Goal: Transaction & Acquisition: Obtain resource

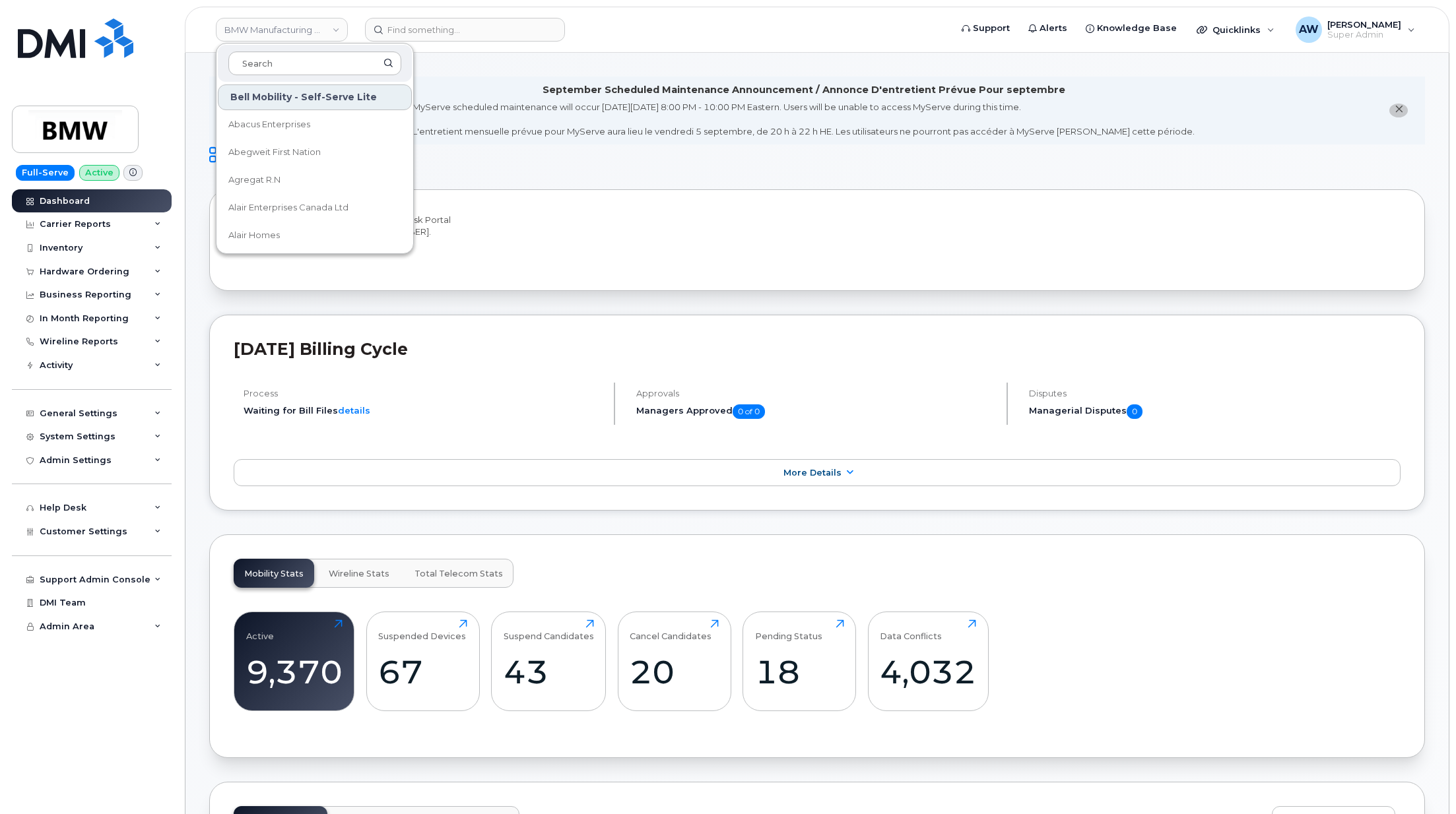
scroll to position [2035, 0]
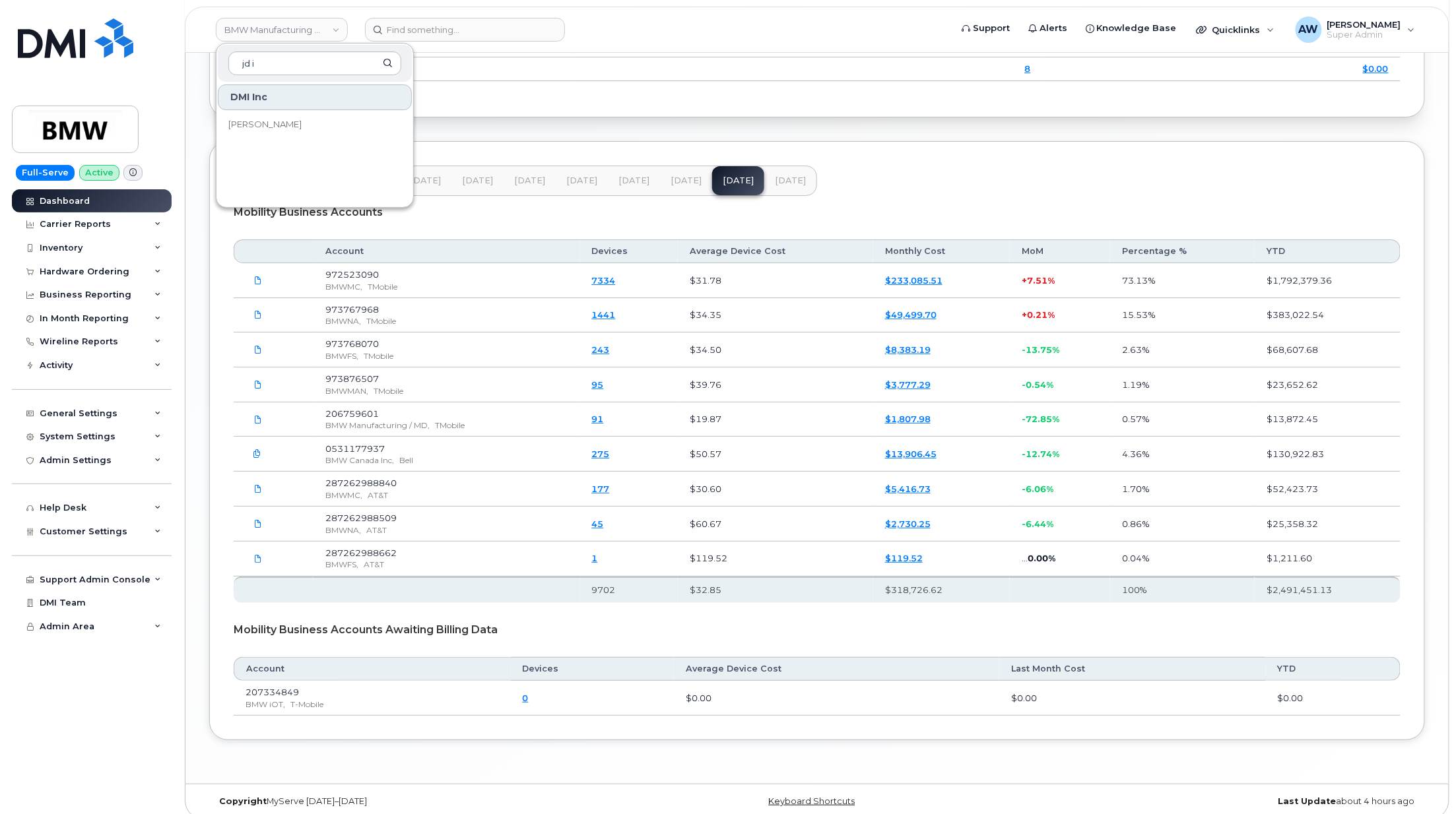
type input "jd i"
click at [307, 142] on div "DMI Inc [PERSON_NAME]" at bounding box center [315, 142] width 197 height 119
click at [306, 133] on link "[PERSON_NAME]" at bounding box center [315, 124] width 194 height 26
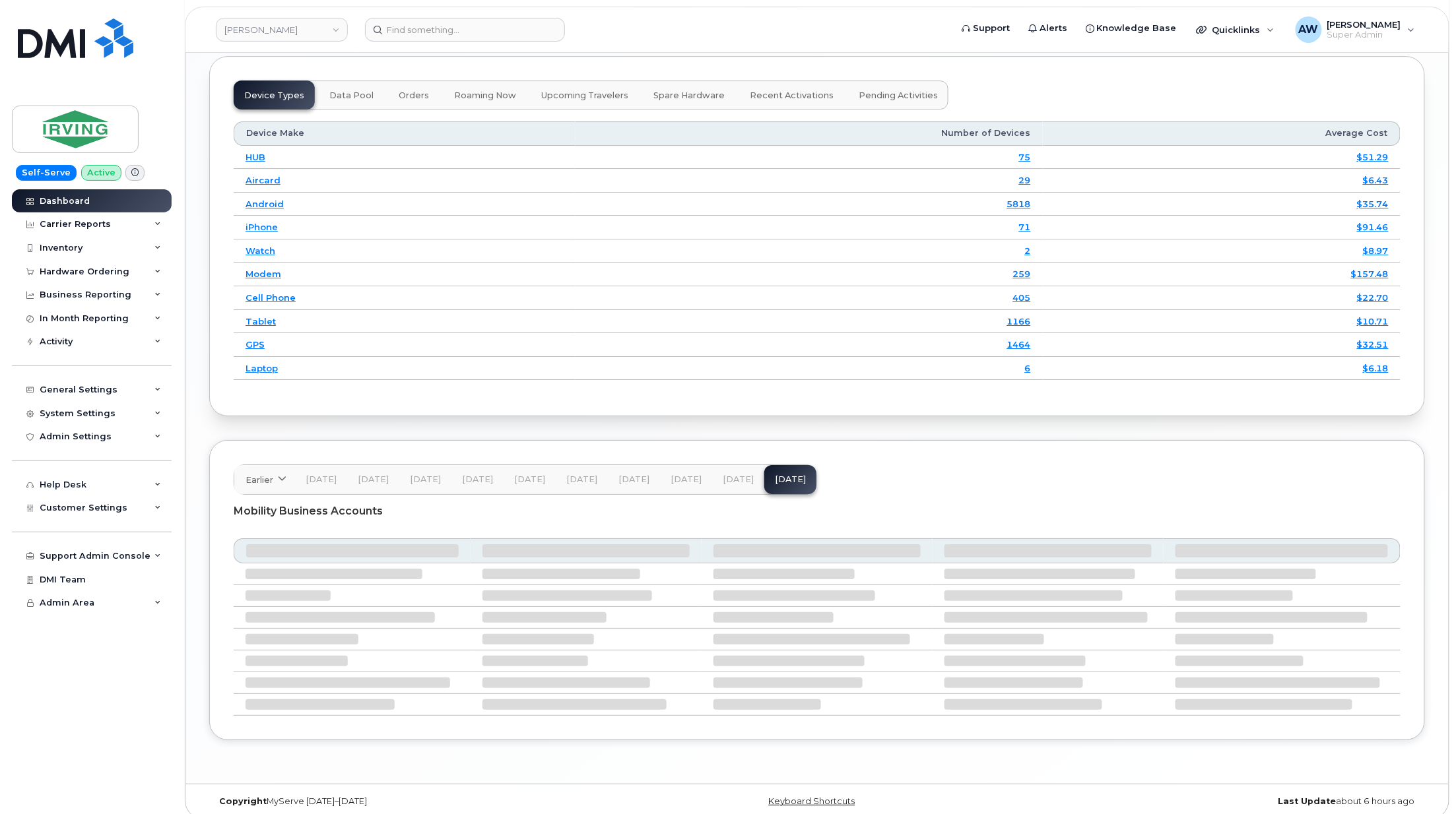
scroll to position [1896, 0]
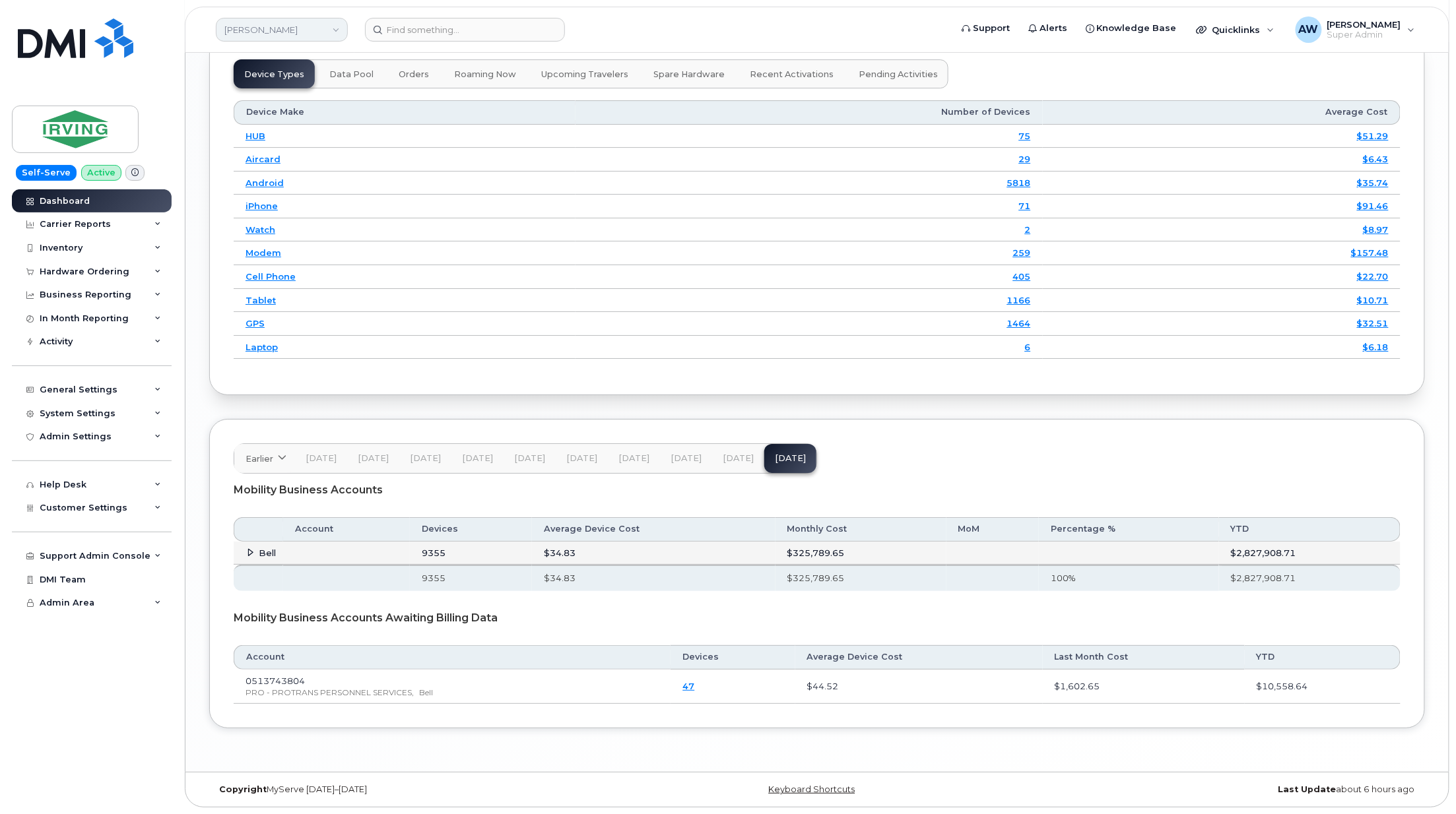
click at [265, 32] on link "[PERSON_NAME]" at bounding box center [282, 29] width 132 height 24
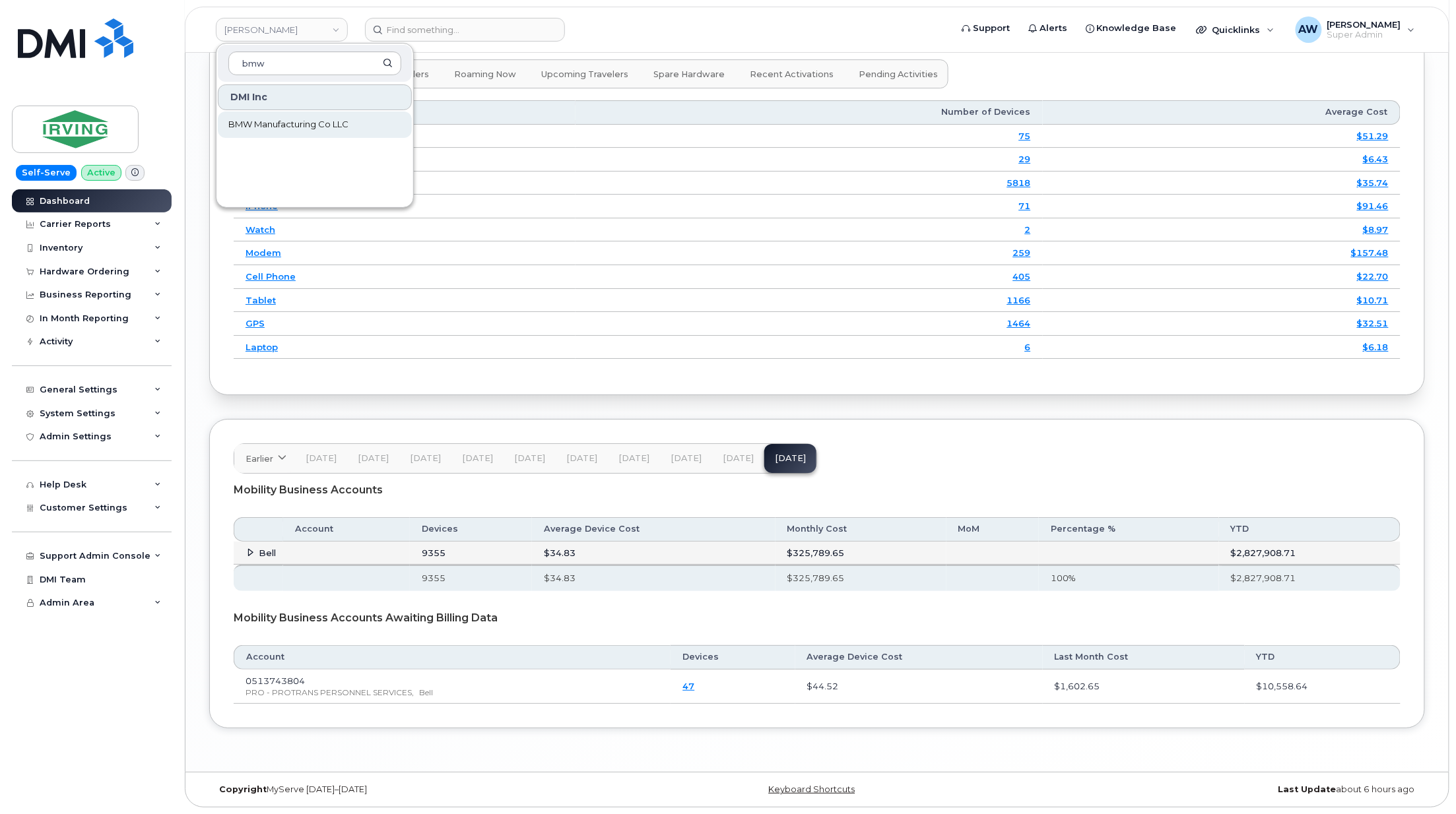
type input "bmw"
click at [276, 120] on span "BMW Manufacturing Co LLC" at bounding box center [289, 125] width 120 height 13
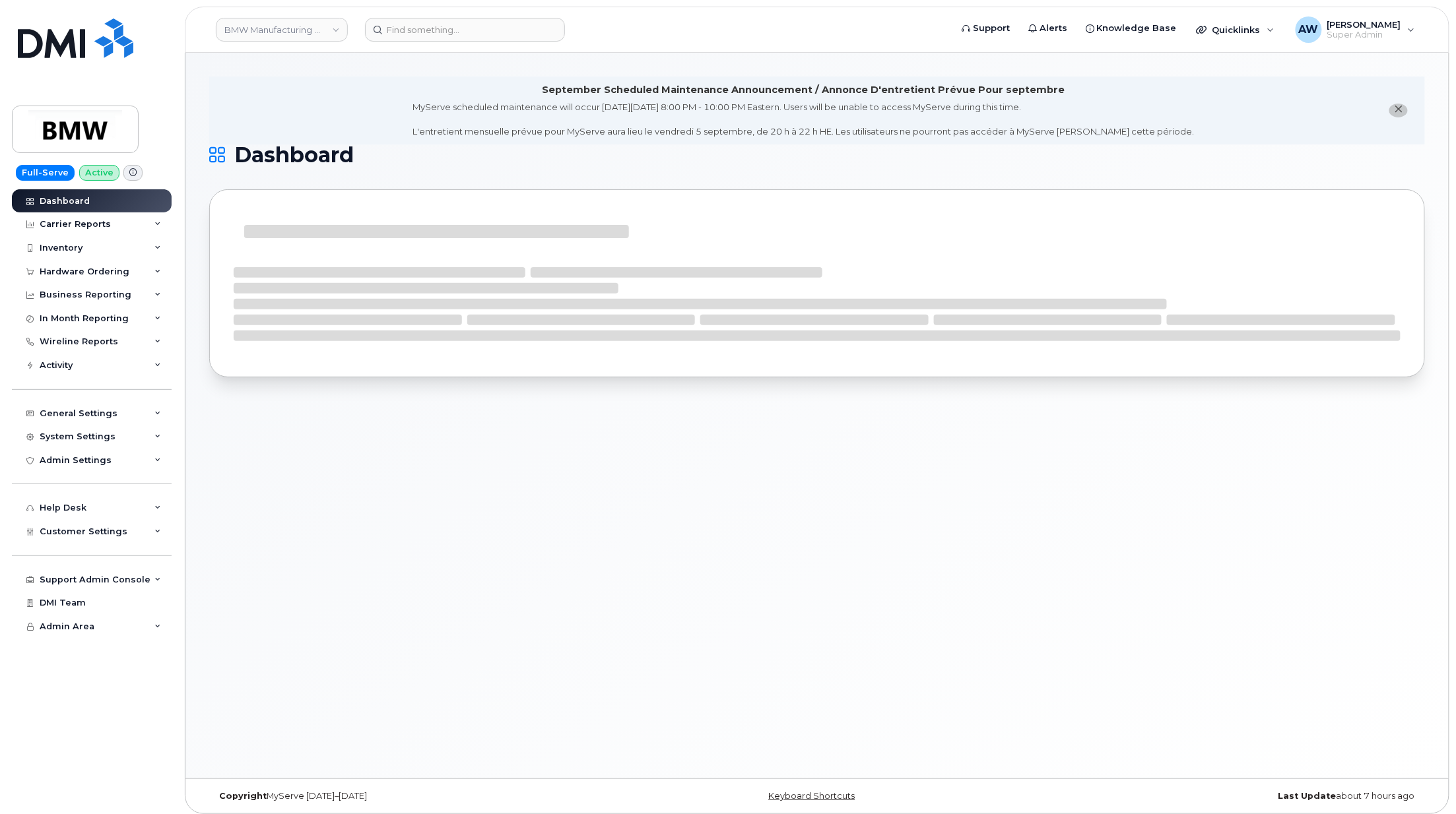
click at [1398, 109] on icon "close notification" at bounding box center [1399, 109] width 9 height 9
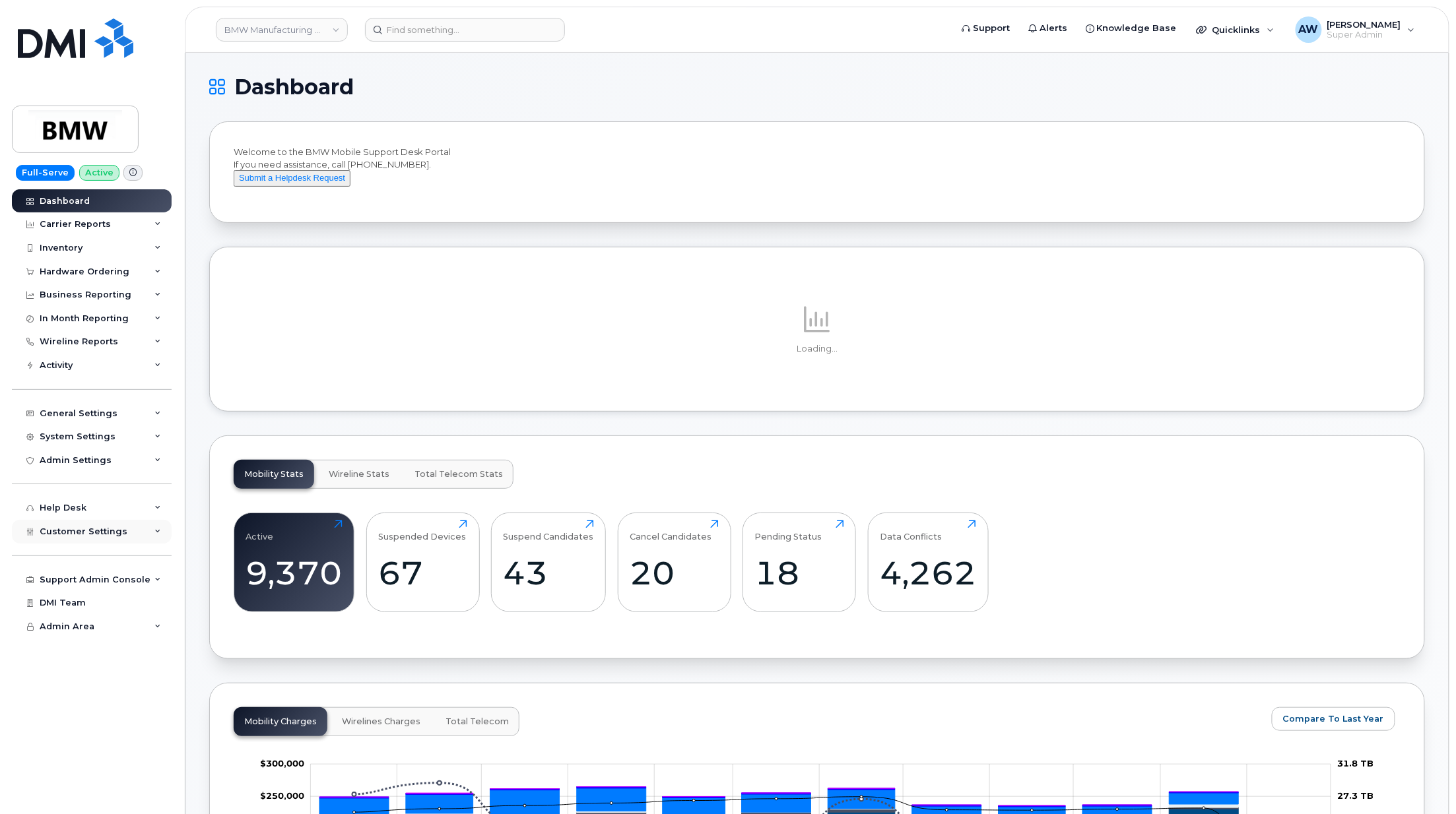
click at [90, 542] on div "Customer Settings" at bounding box center [92, 532] width 160 height 24
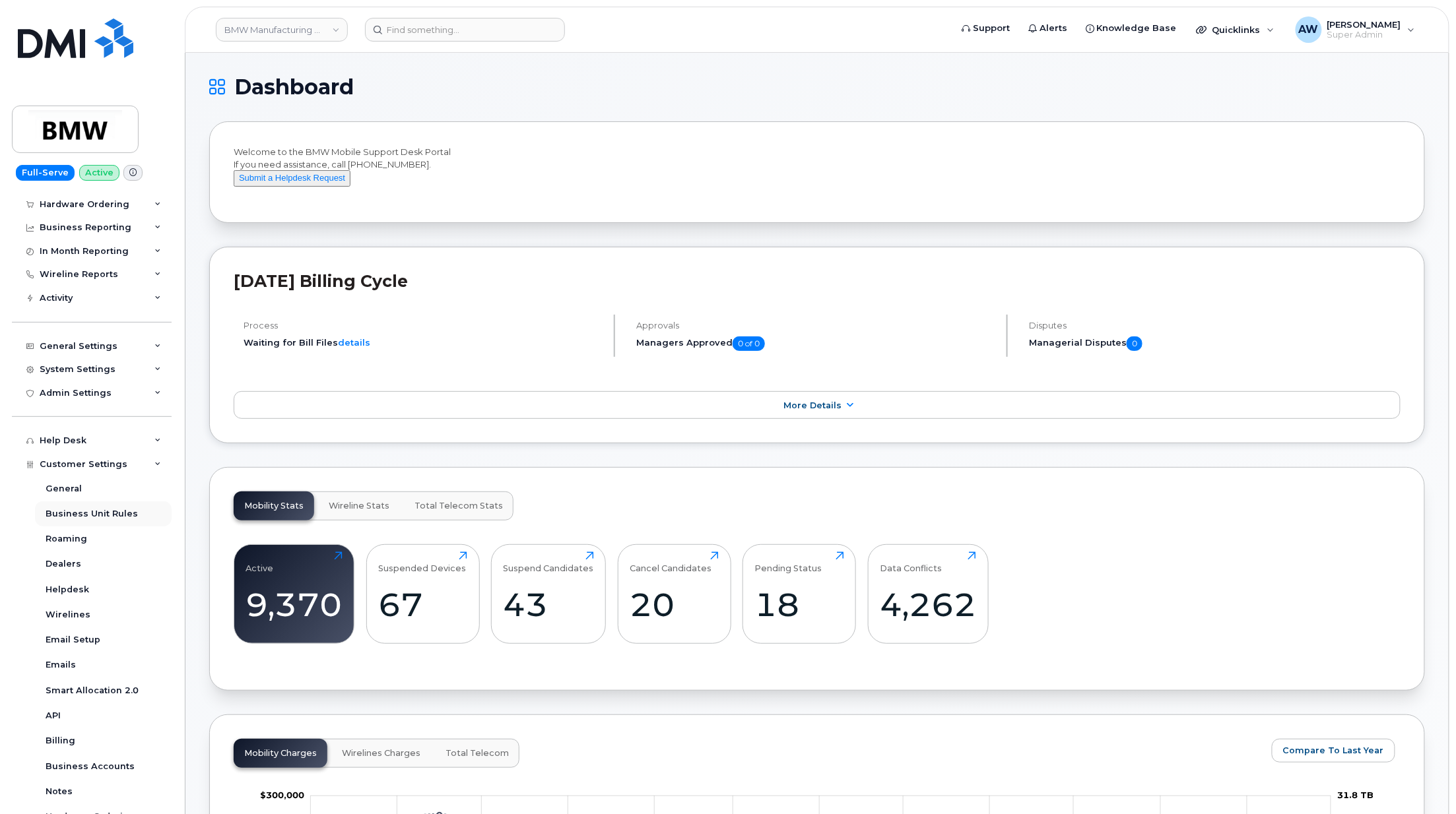
scroll to position [201, 0]
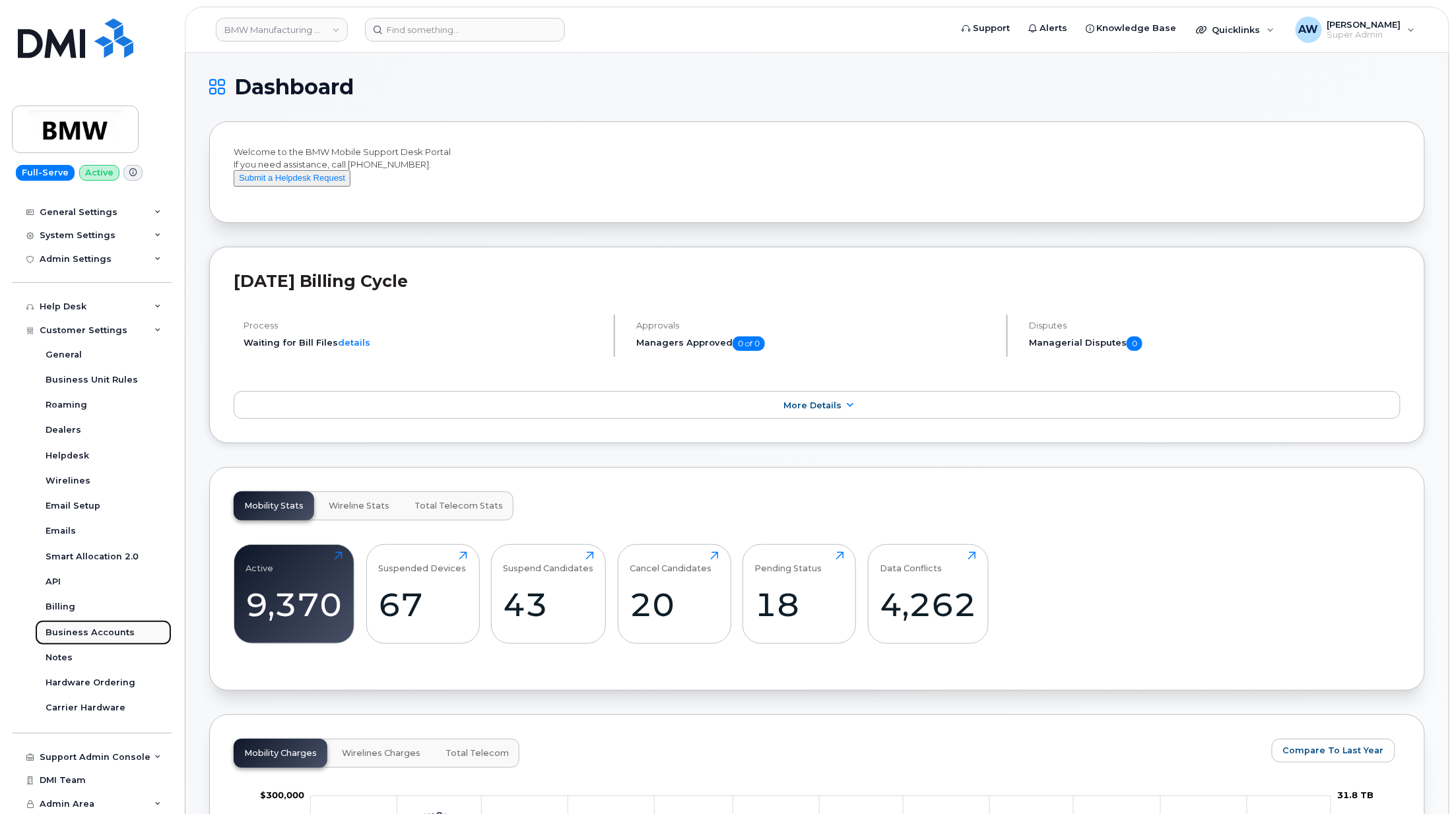
click at [102, 621] on link "Business Accounts" at bounding box center [103, 632] width 137 height 25
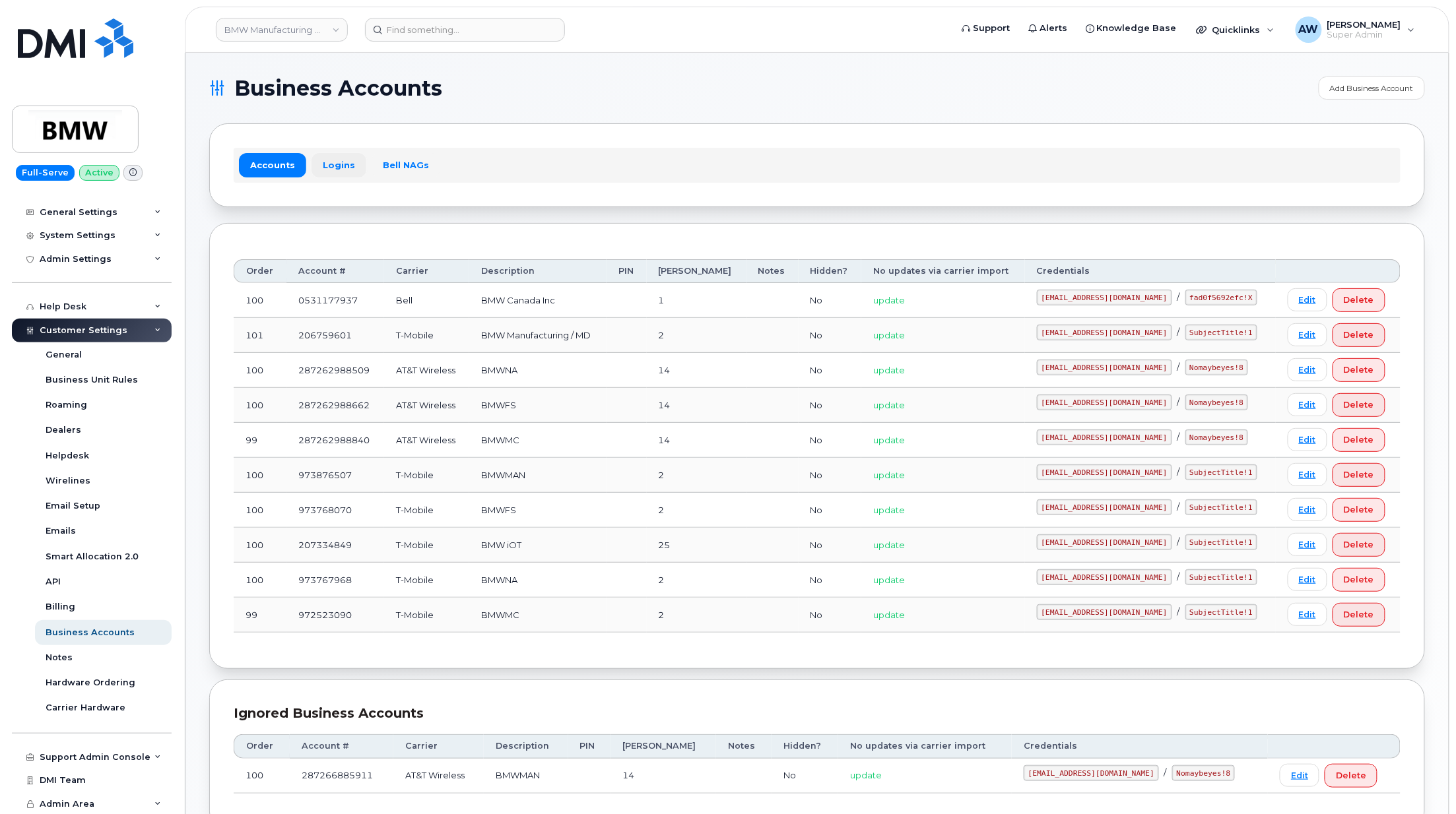
click at [328, 164] on link "Logins" at bounding box center [338, 164] width 55 height 24
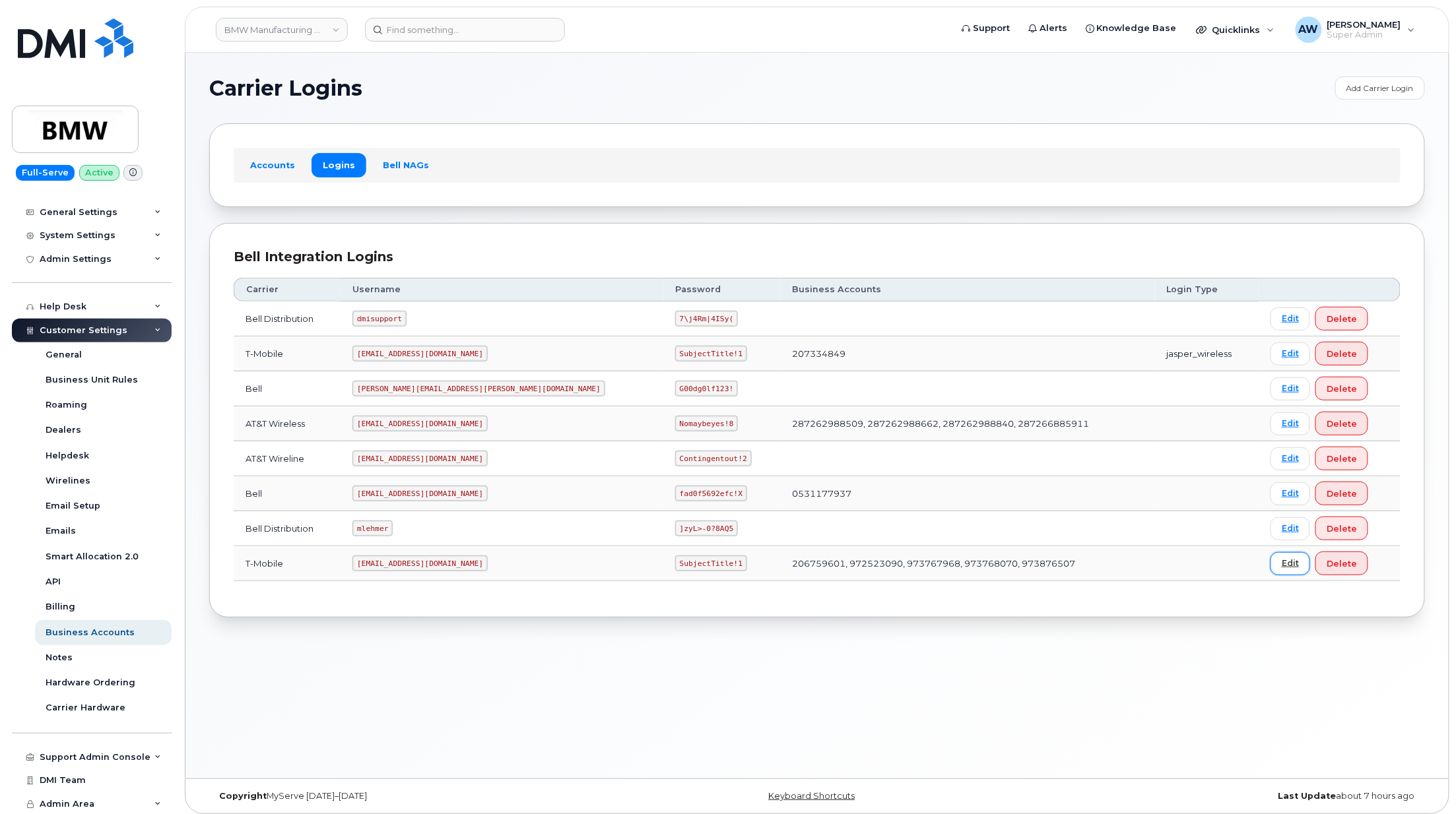
click at [1271, 573] on link "Edit" at bounding box center [1290, 564] width 40 height 23
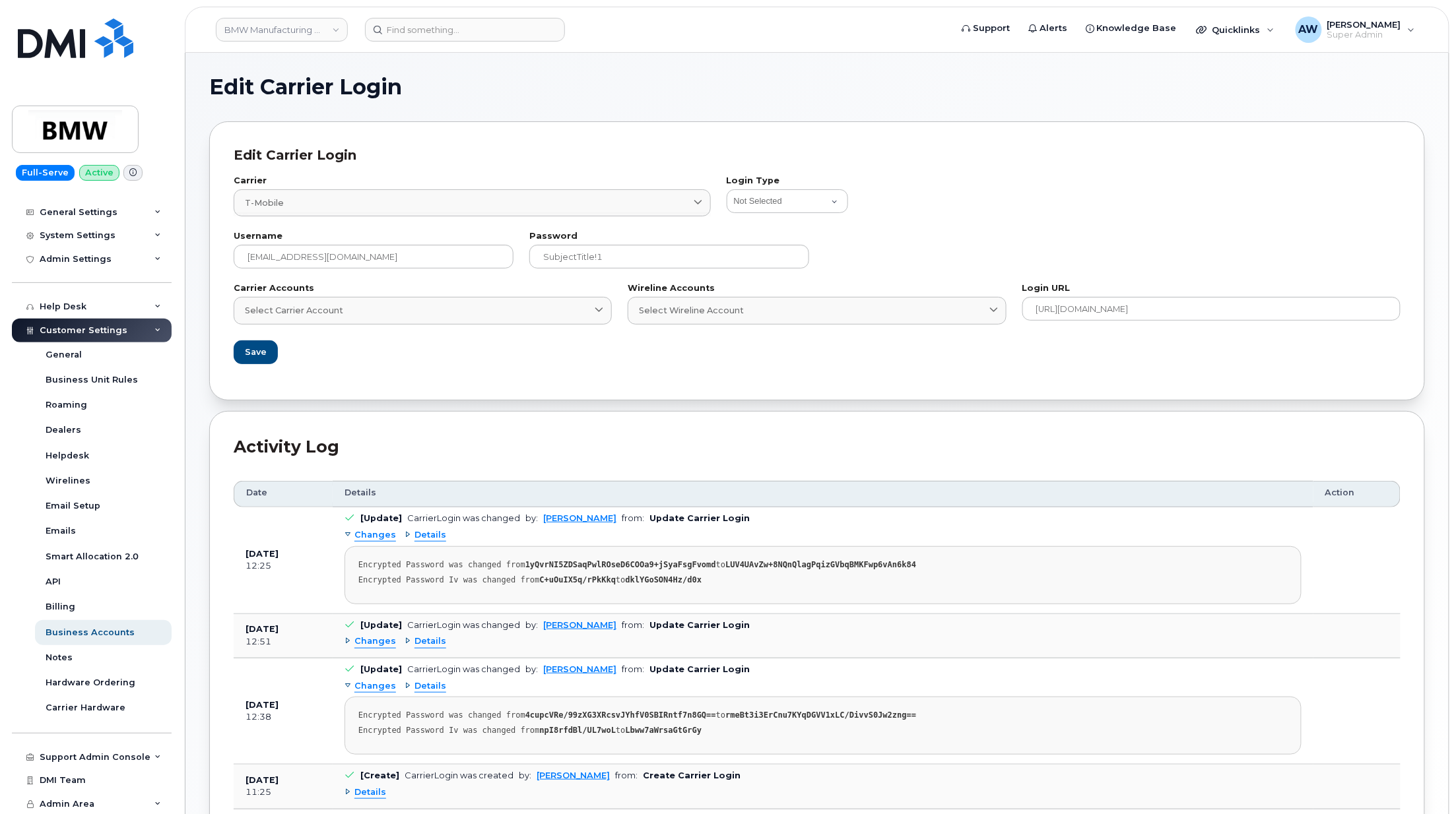
click at [1183, 294] on div "Login URL https://enterprise.tmorders.com/portal/dashboard/index" at bounding box center [1211, 303] width 378 height 36
click at [1183, 301] on input "https://enterprise.tmorders.com/portal/dashboard/index" at bounding box center [1211, 309] width 378 height 24
click at [600, 251] on input "SubjectTitle!1" at bounding box center [669, 256] width 280 height 24
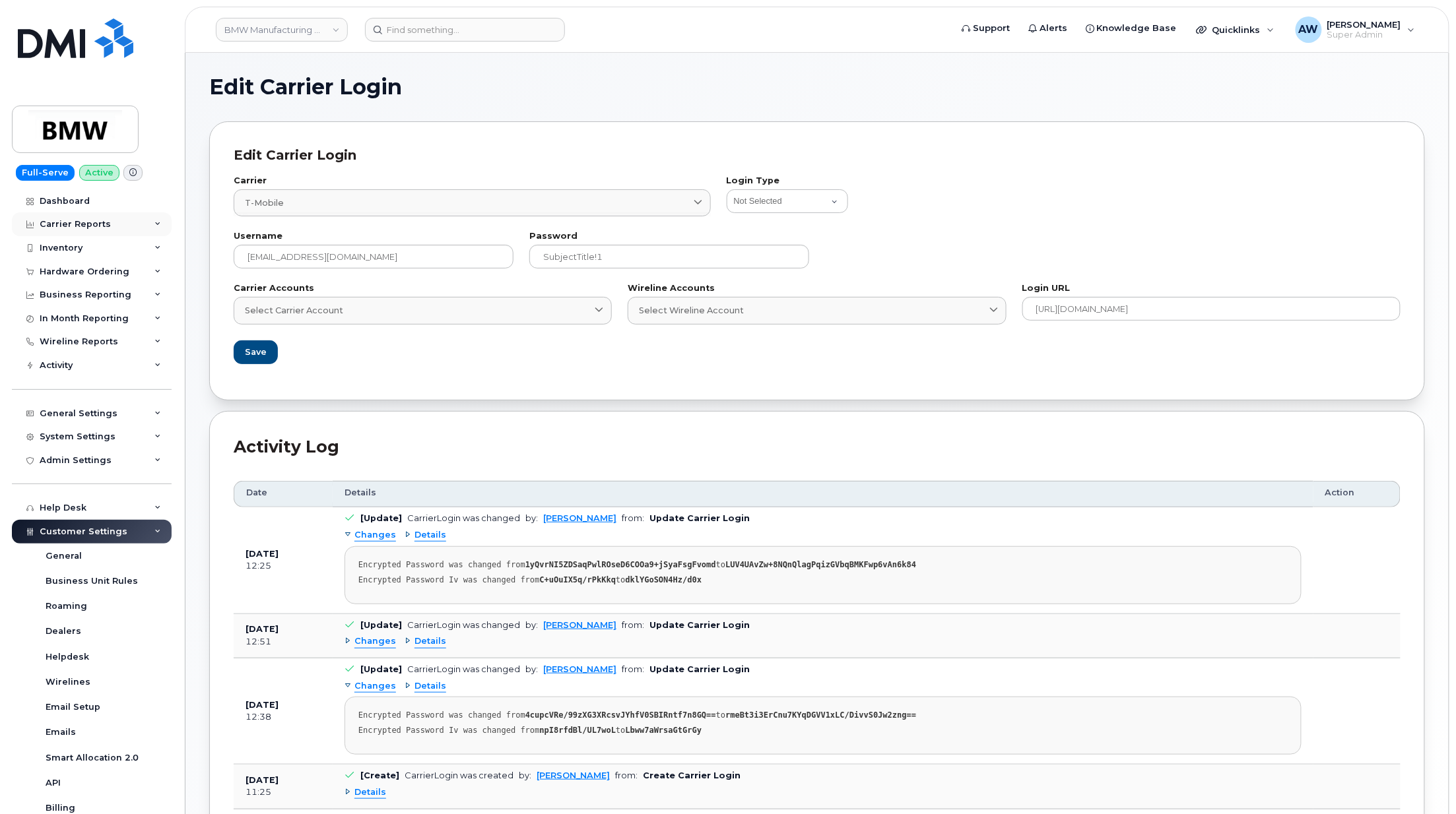
click at [106, 224] on div "Carrier Reports" at bounding box center [75, 224] width 71 height 11
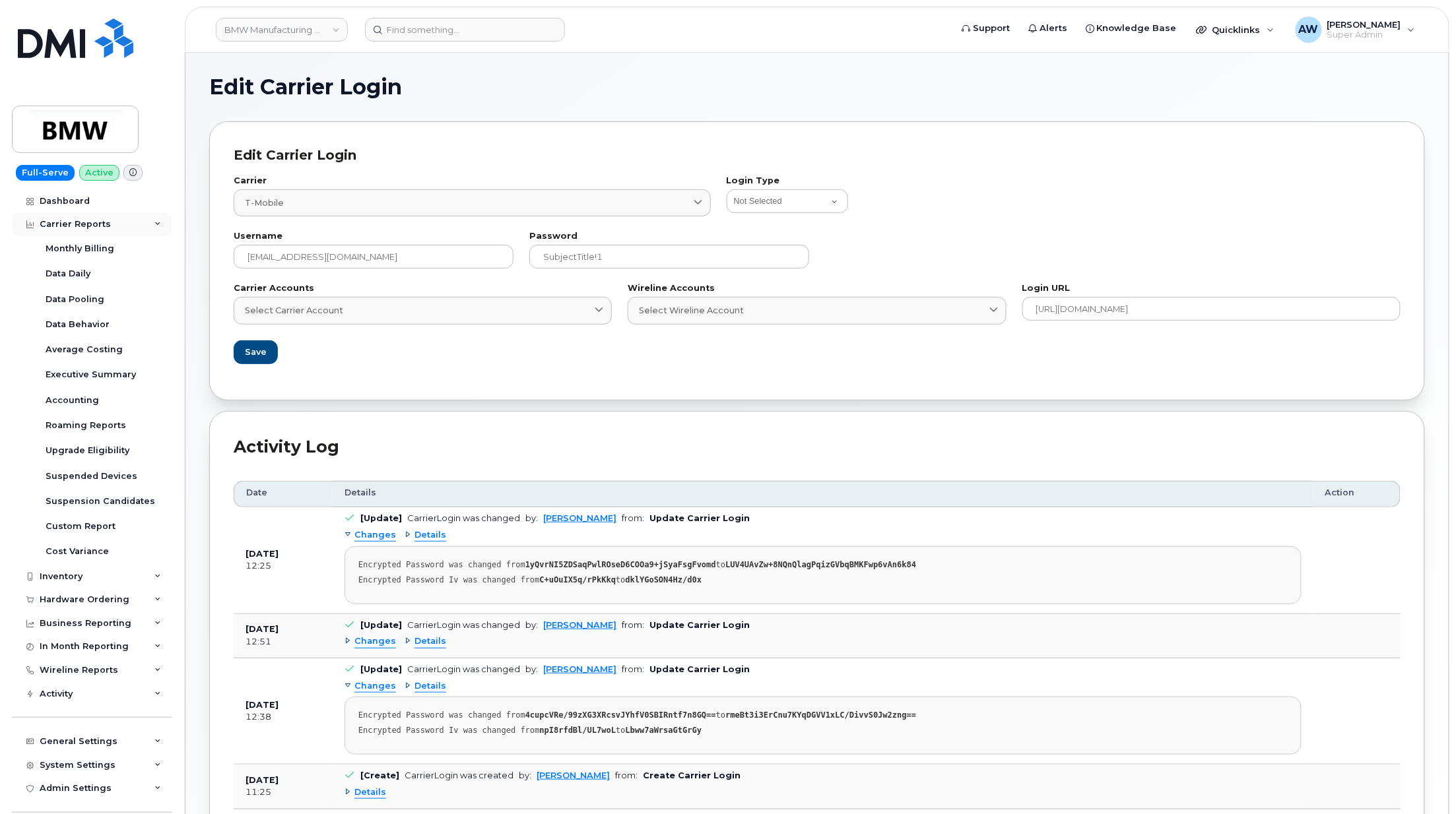
click at [138, 231] on div "Carrier Reports" at bounding box center [92, 224] width 160 height 24
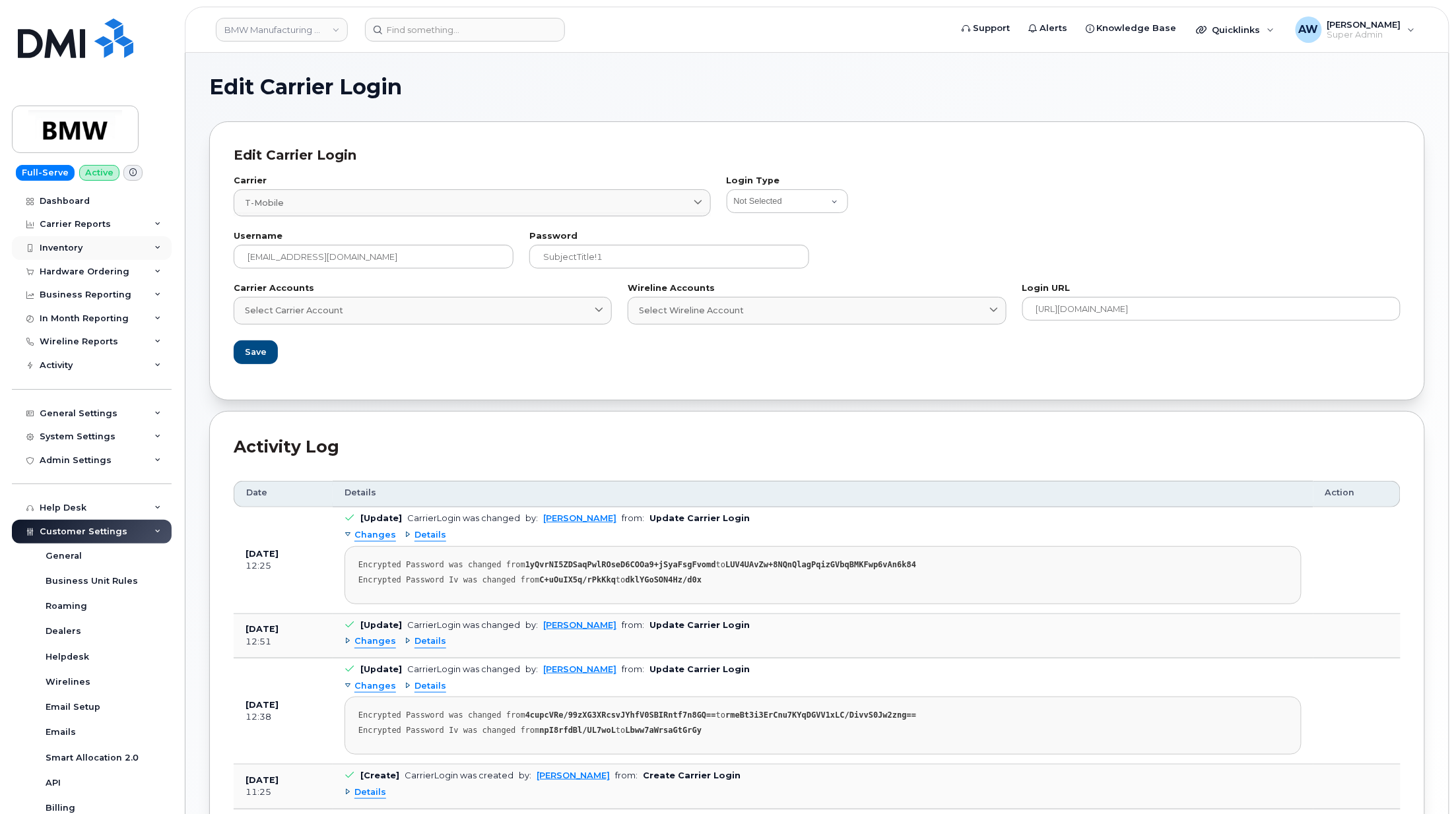
click at [130, 259] on div "Inventory" at bounding box center [92, 248] width 160 height 24
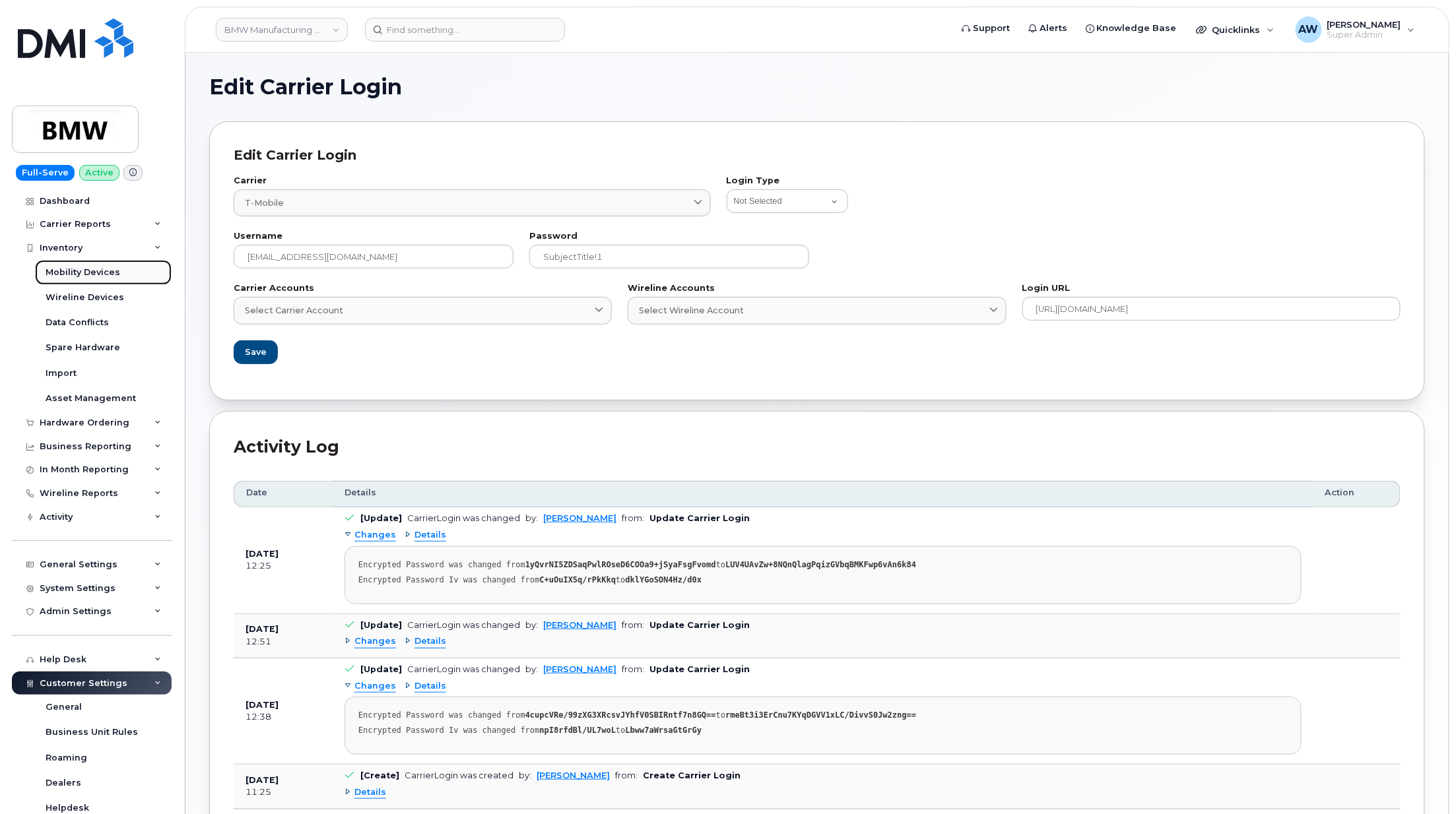
click at [128, 274] on link "Mobility Devices" at bounding box center [103, 272] width 137 height 25
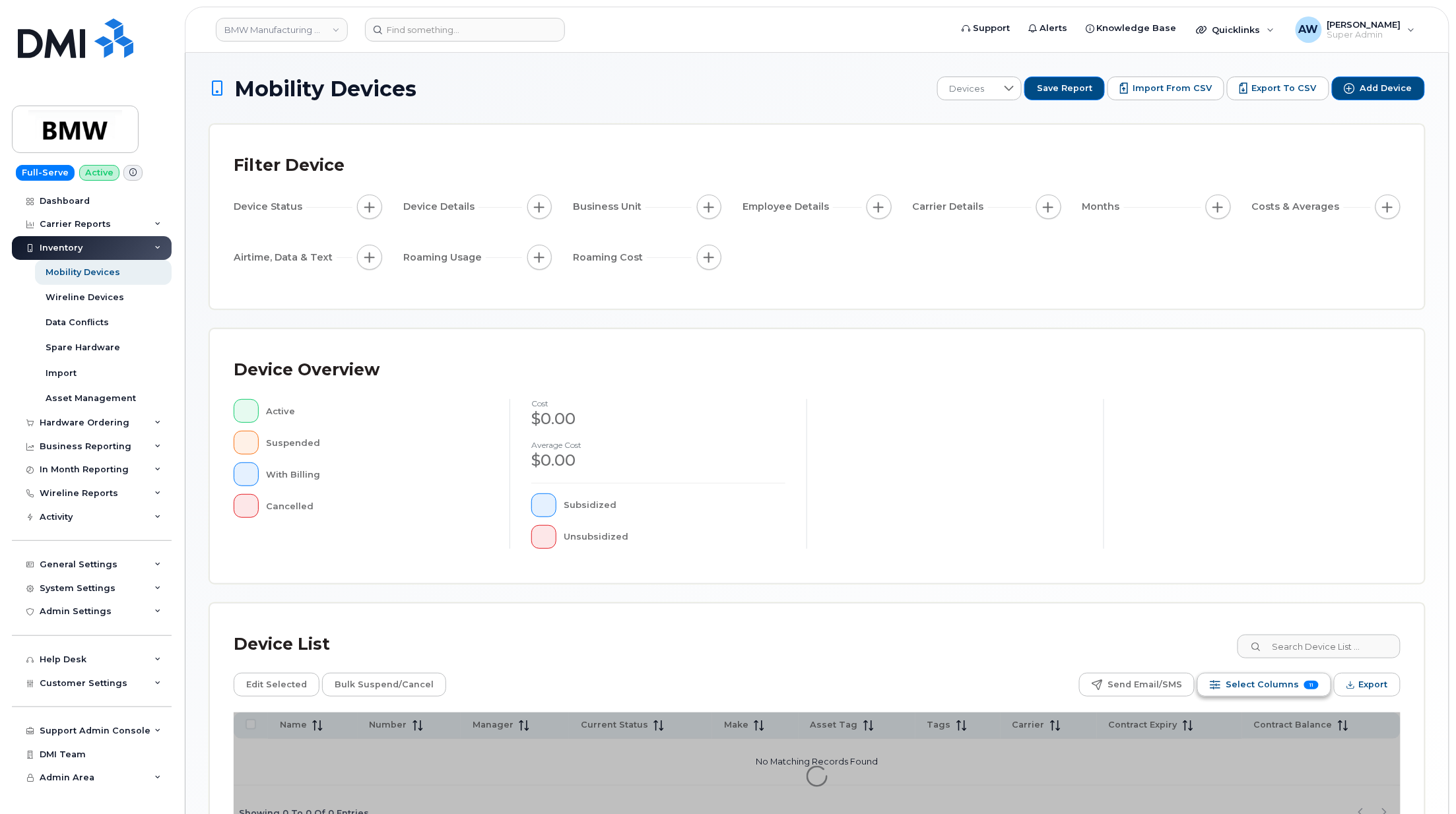
click at [1281, 689] on span "Select Columns" at bounding box center [1262, 685] width 73 height 20
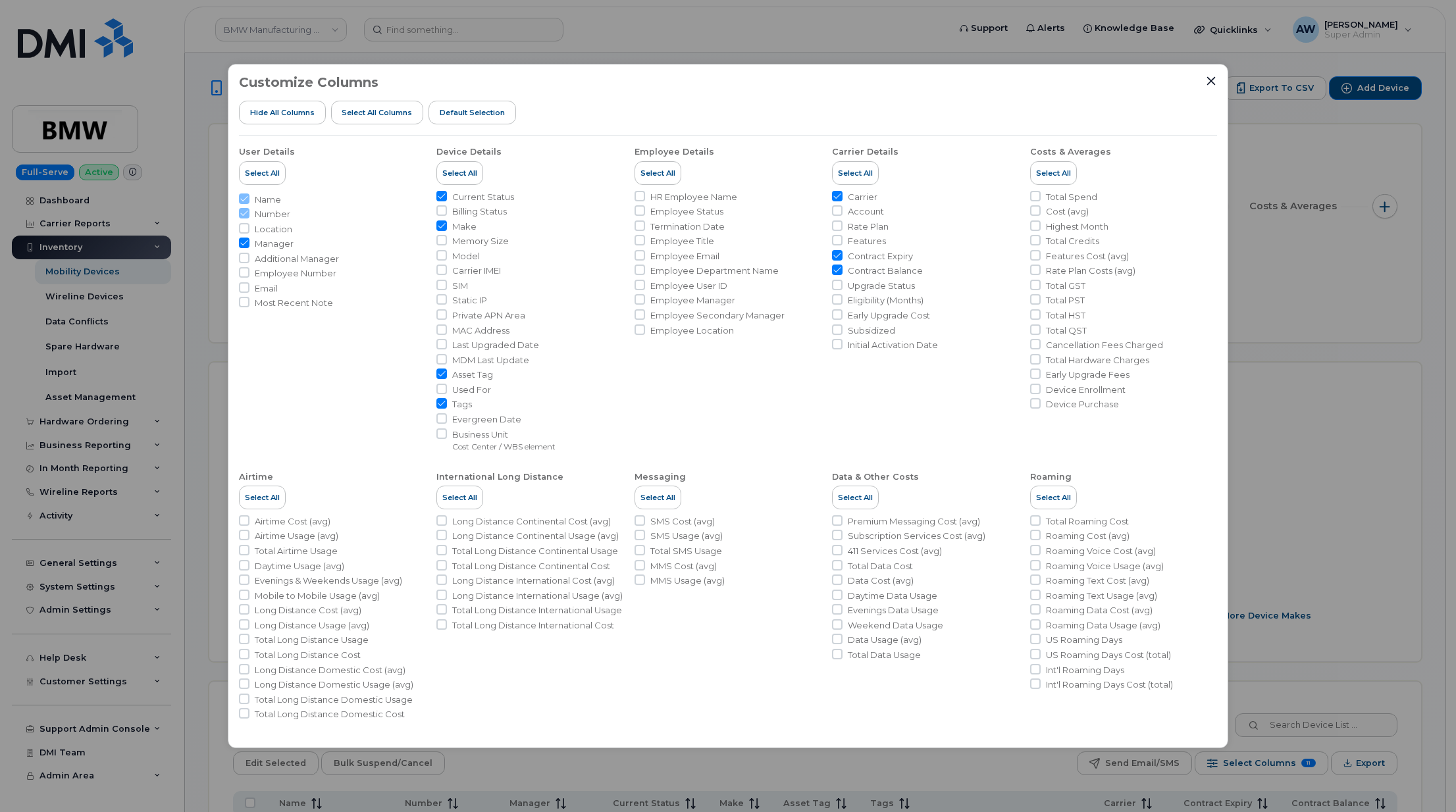
click at [1106, 408] on span "Device Purchase" at bounding box center [1082, 404] width 73 height 13
click at [1041, 408] on input "Device Purchase" at bounding box center [1035, 403] width 11 height 11
checkbox input "true"
click at [1309, 143] on div "Customize Columns Hide All Columns Select all Columns Default Selection User De…" at bounding box center [728, 406] width 1456 height 812
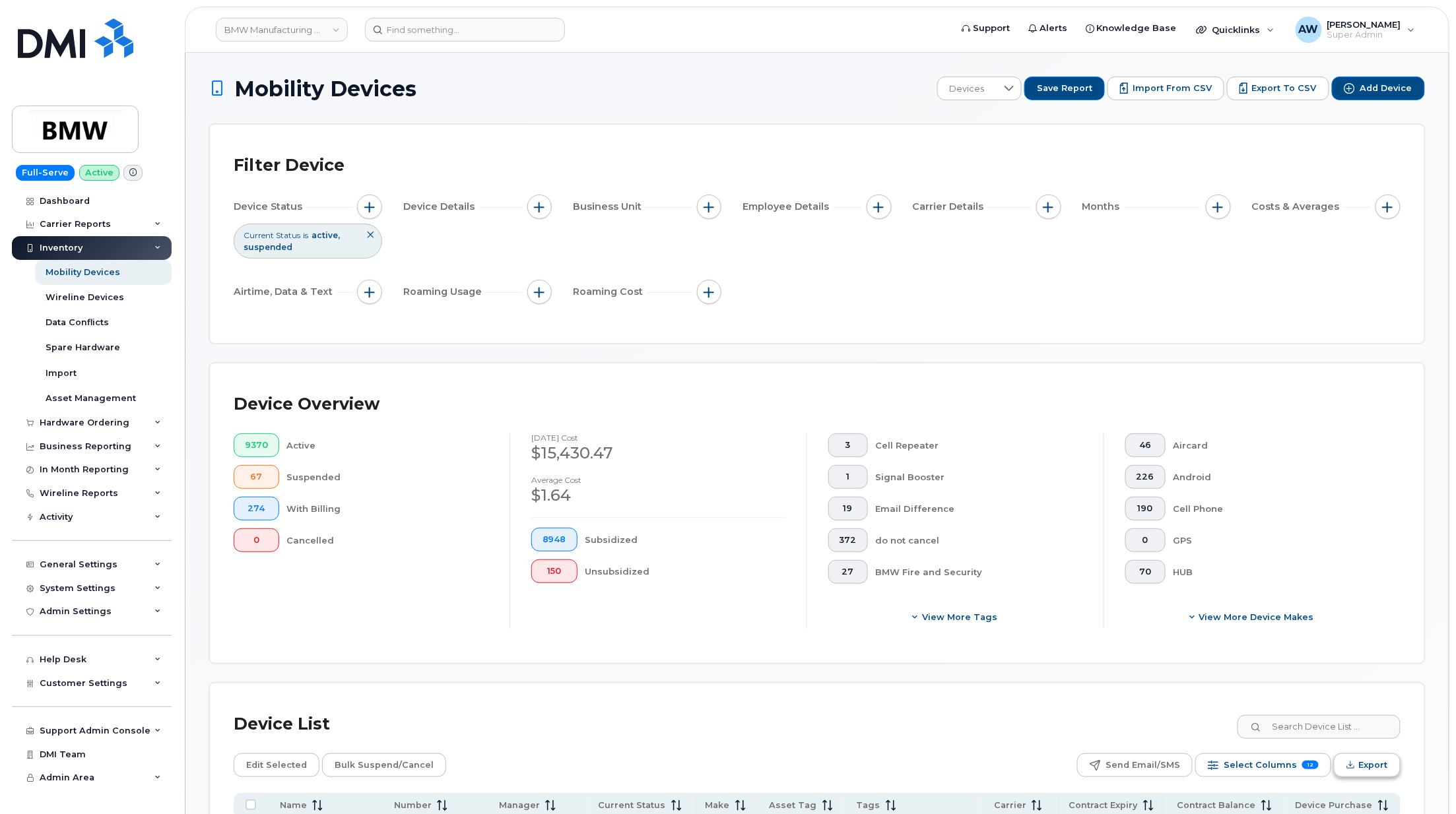
click at [1364, 766] on span "Export" at bounding box center [1373, 765] width 29 height 20
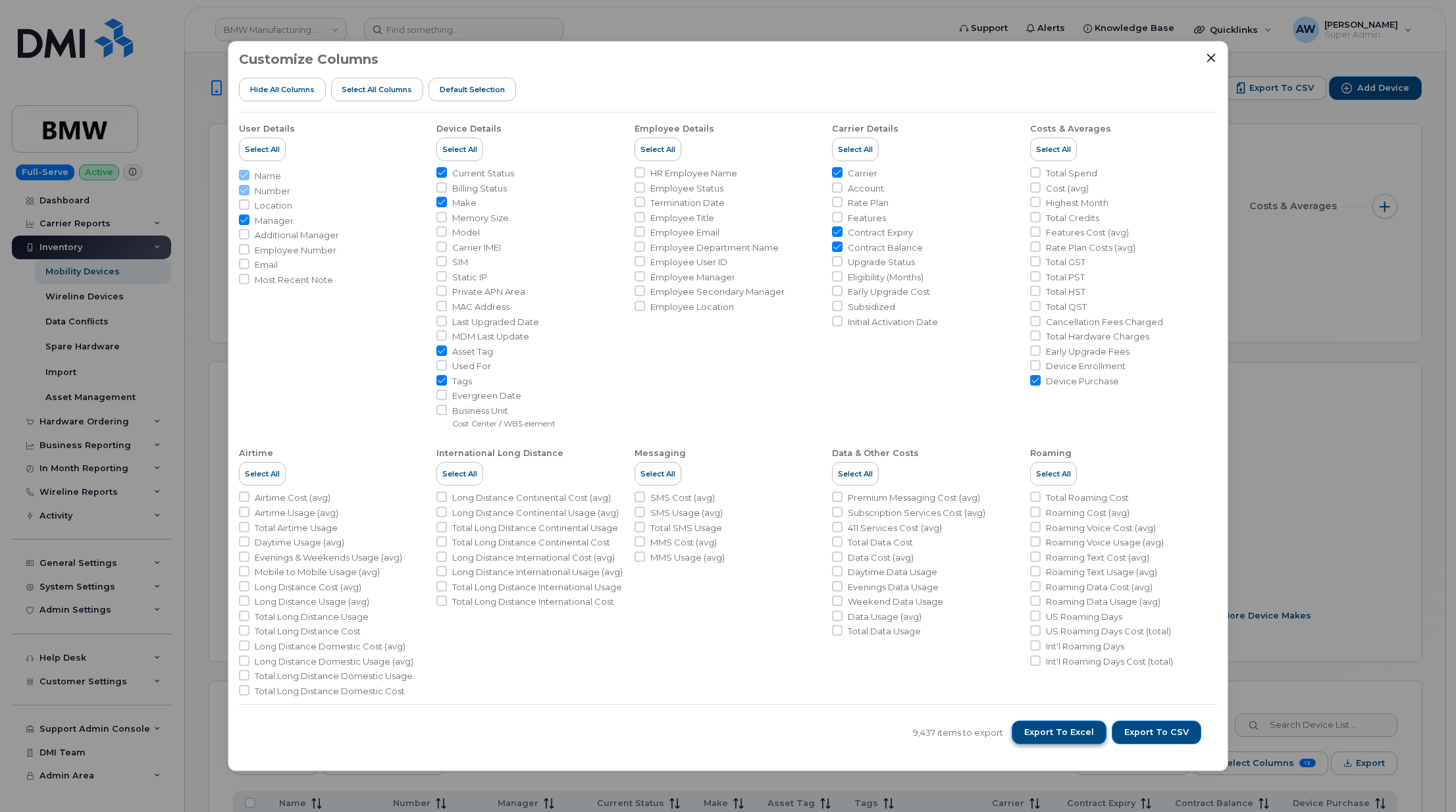
click at [1065, 721] on button "Export to Excel" at bounding box center [1059, 732] width 95 height 24
click at [877, 409] on li "Carrier Details Select All Carrier Account Rate Plan Features Contract Expiry C…" at bounding box center [926, 270] width 187 height 317
drag, startPoint x: 966, startPoint y: 106, endPoint x: 1037, endPoint y: 225, distance: 138.6
click at [966, 106] on div "Customize Columns Hide All Columns Select all Columns Default Selection" at bounding box center [727, 82] width 978 height 60
click at [1069, 325] on span "Cancellation Fees Charged" at bounding box center [1104, 322] width 117 height 13
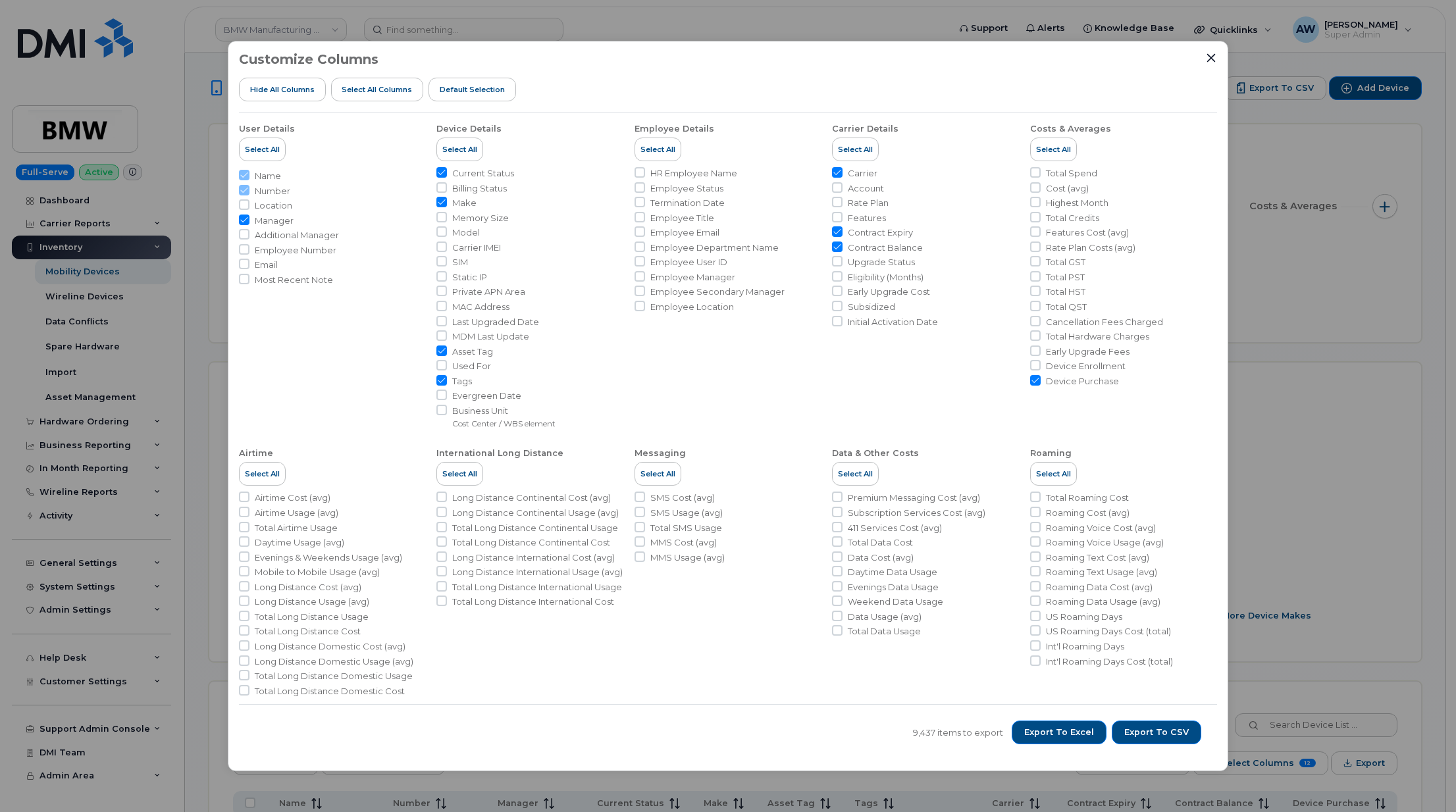
click at [1041, 325] on input "Cancellation Fees Charged" at bounding box center [1035, 321] width 11 height 11
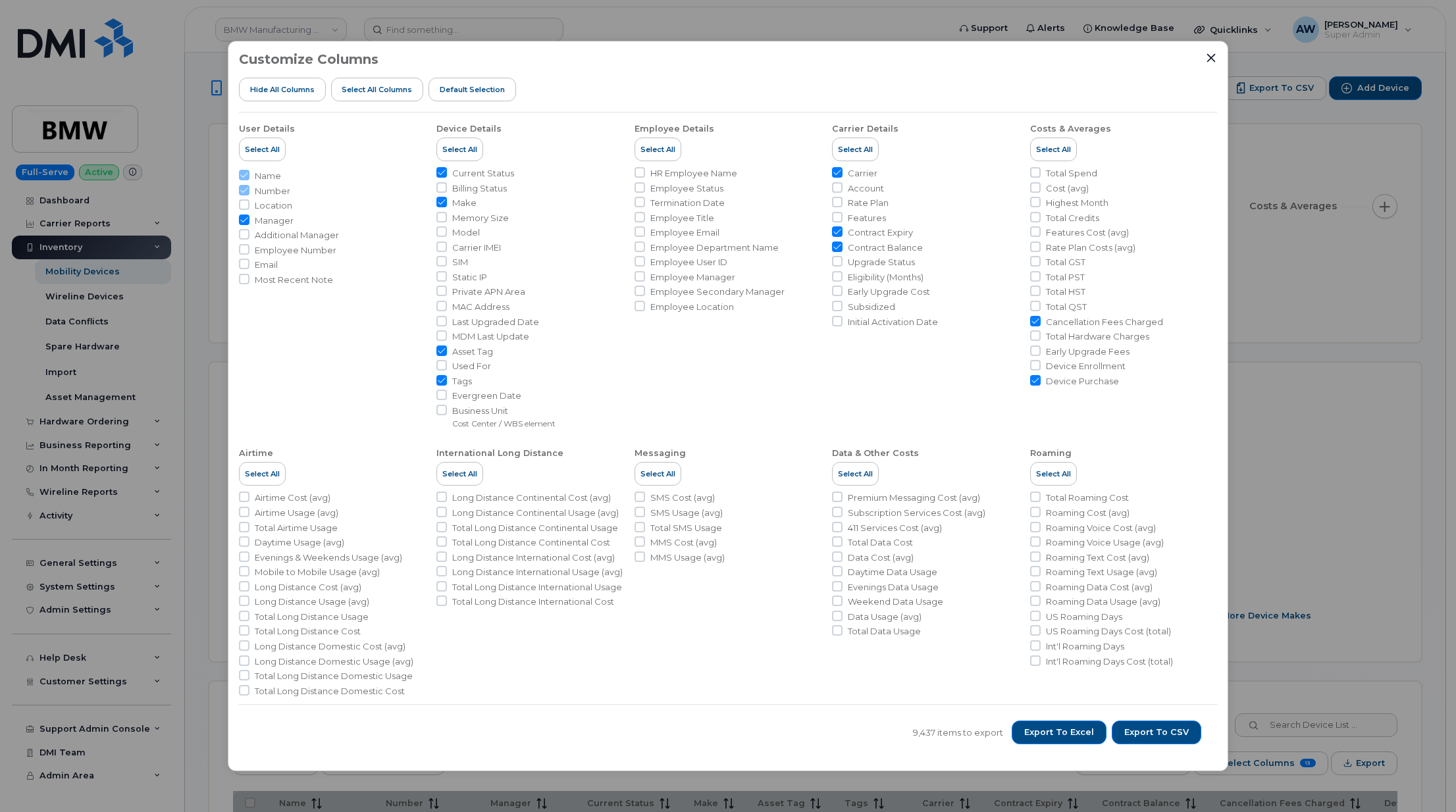
click at [1069, 325] on span "Cancellation Fees Charged" at bounding box center [1104, 322] width 117 height 13
click at [1041, 325] on input "Cancellation Fees Charged" at bounding box center [1035, 321] width 11 height 11
checkbox input "false"
click at [1074, 337] on span "Total Hardware Charges" at bounding box center [1098, 337] width 104 height 13
click at [1041, 337] on input "Total Hardware Charges" at bounding box center [1035, 336] width 11 height 11
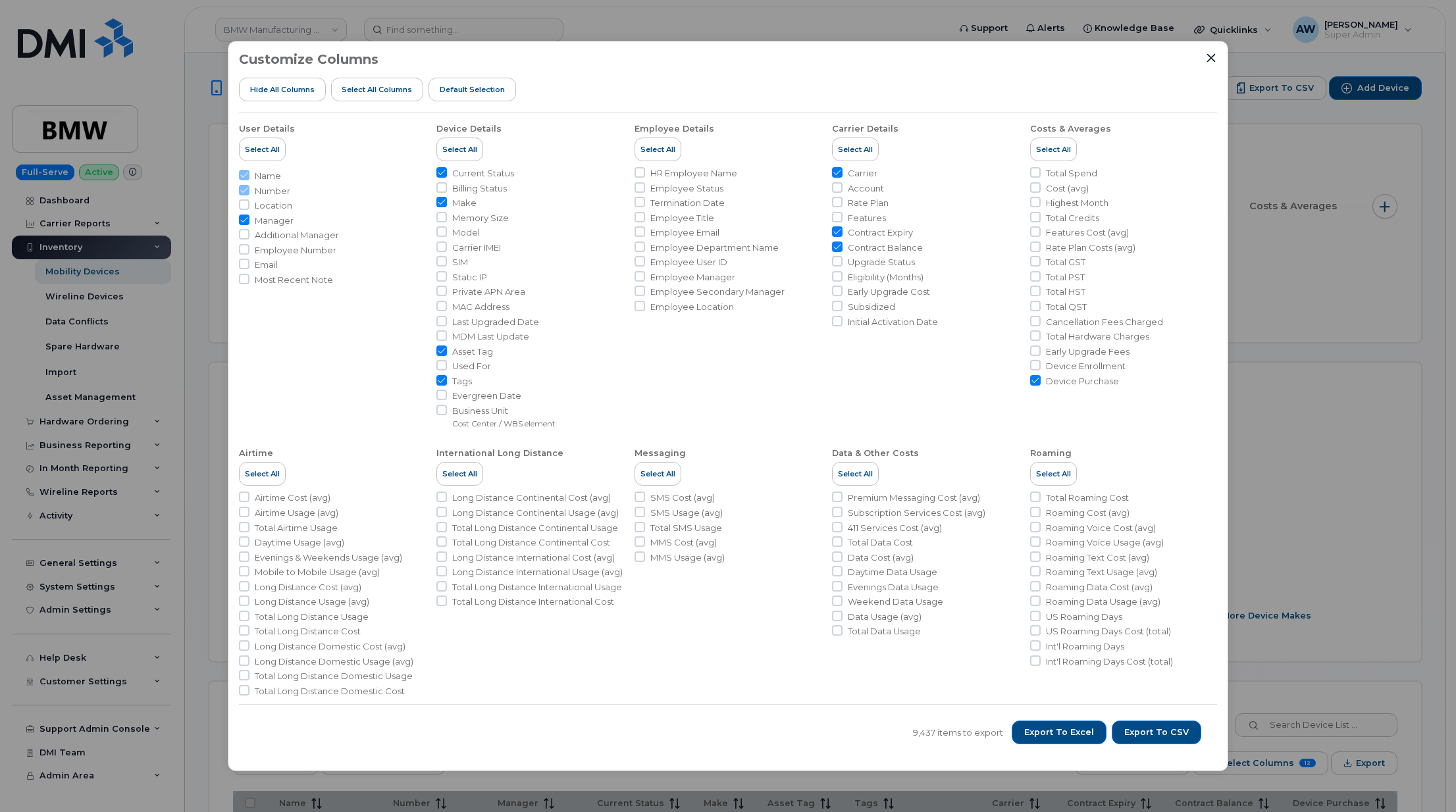
checkbox input "true"
click at [1088, 735] on span "Export to Excel" at bounding box center [1059, 733] width 70 height 12
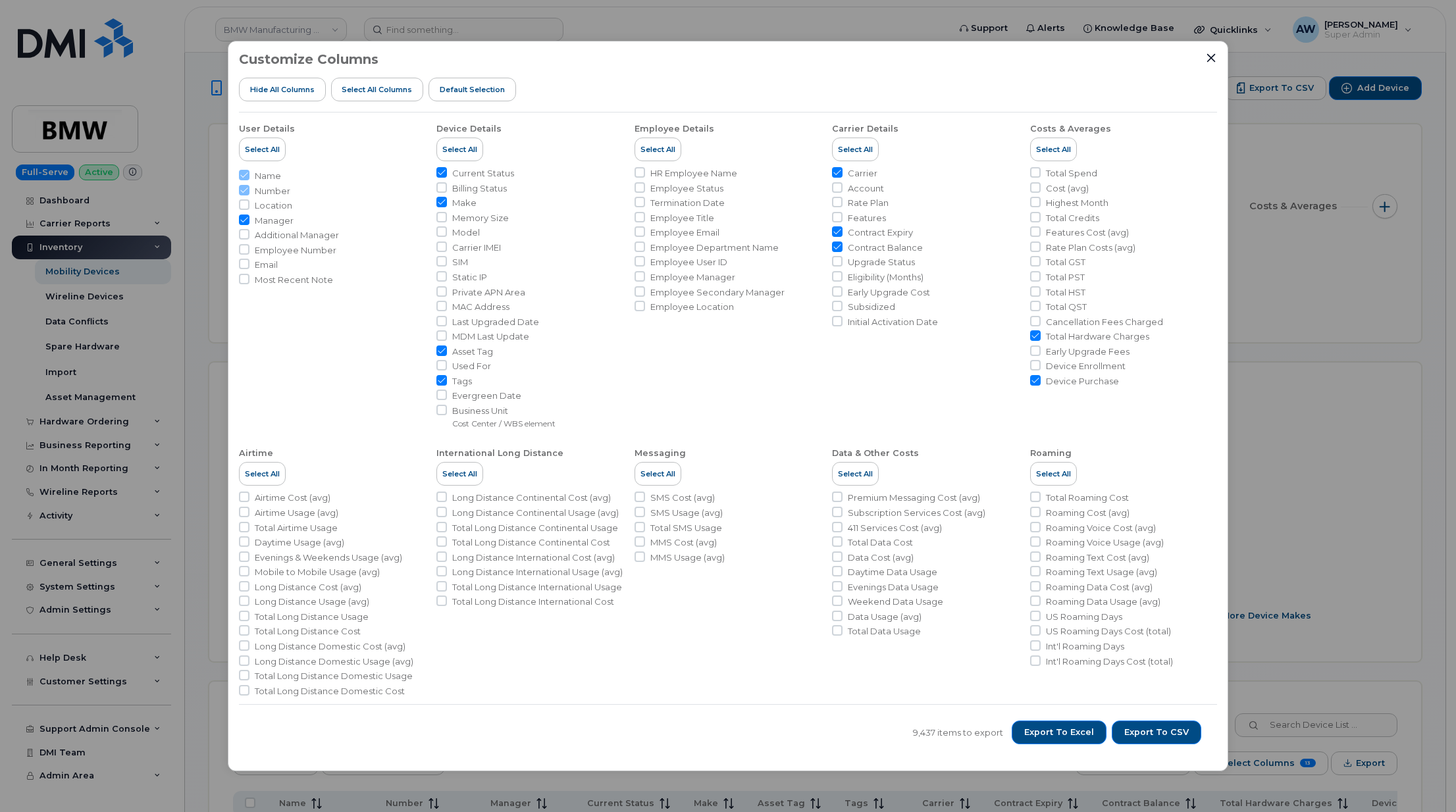
click at [819, 55] on div "Customize Columns Hide All Columns Select all Columns Default Selection" at bounding box center [727, 82] width 978 height 60
click at [1217, 55] on div "Customize Columns Hide All Columns Select all Columns Default Selection User De…" at bounding box center [728, 407] width 1000 height 731
click at [1215, 56] on icon "Close" at bounding box center [1211, 58] width 11 height 11
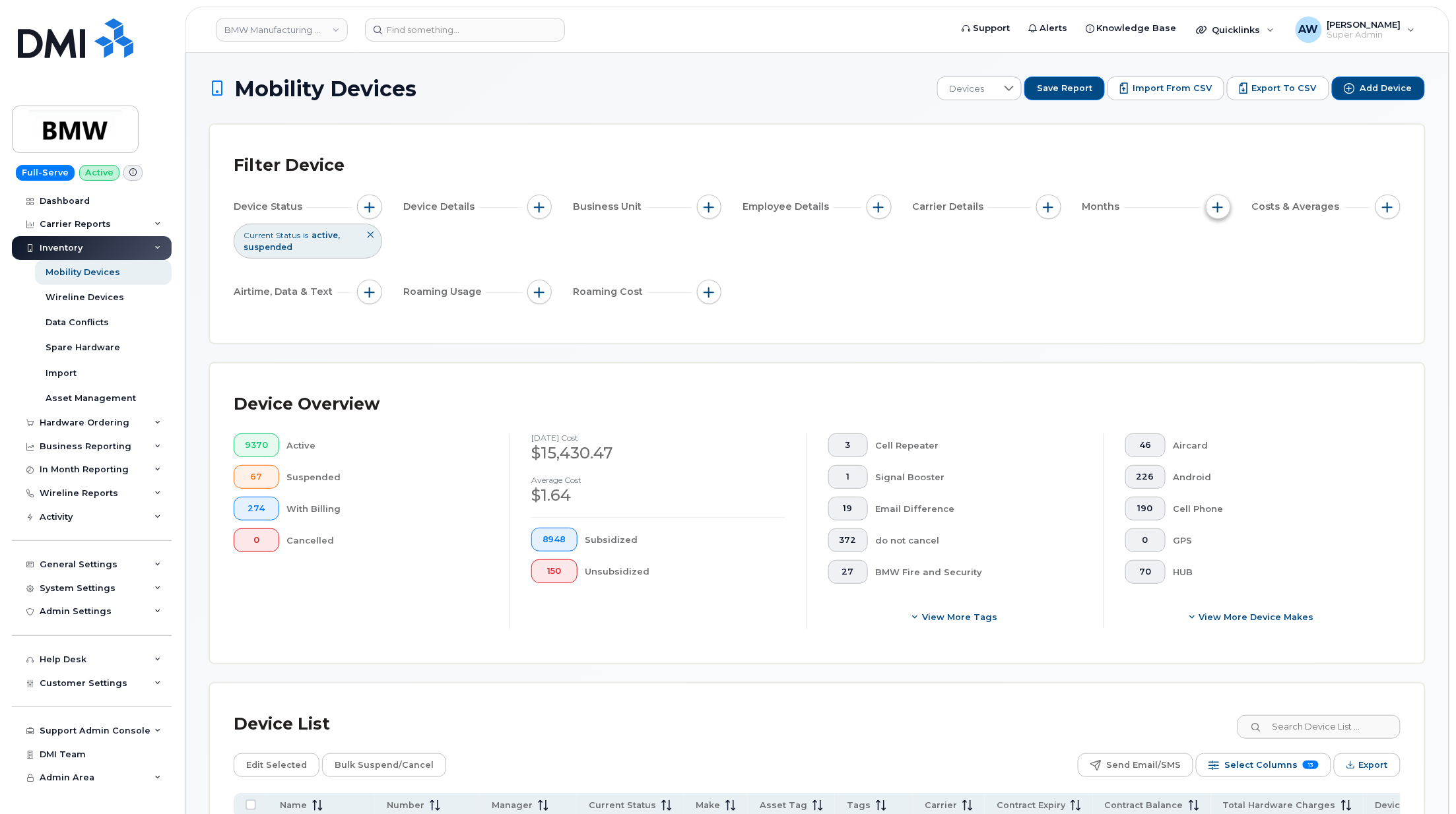
click at [1220, 206] on span "button" at bounding box center [1219, 208] width 11 height 11
click at [1223, 244] on input "Billing Cycle" at bounding box center [1222, 247] width 11 height 11
checkbox input "true"
click at [1283, 280] on div at bounding box center [1279, 272] width 25 height 22
click at [1285, 272] on div at bounding box center [1279, 272] width 25 height 21
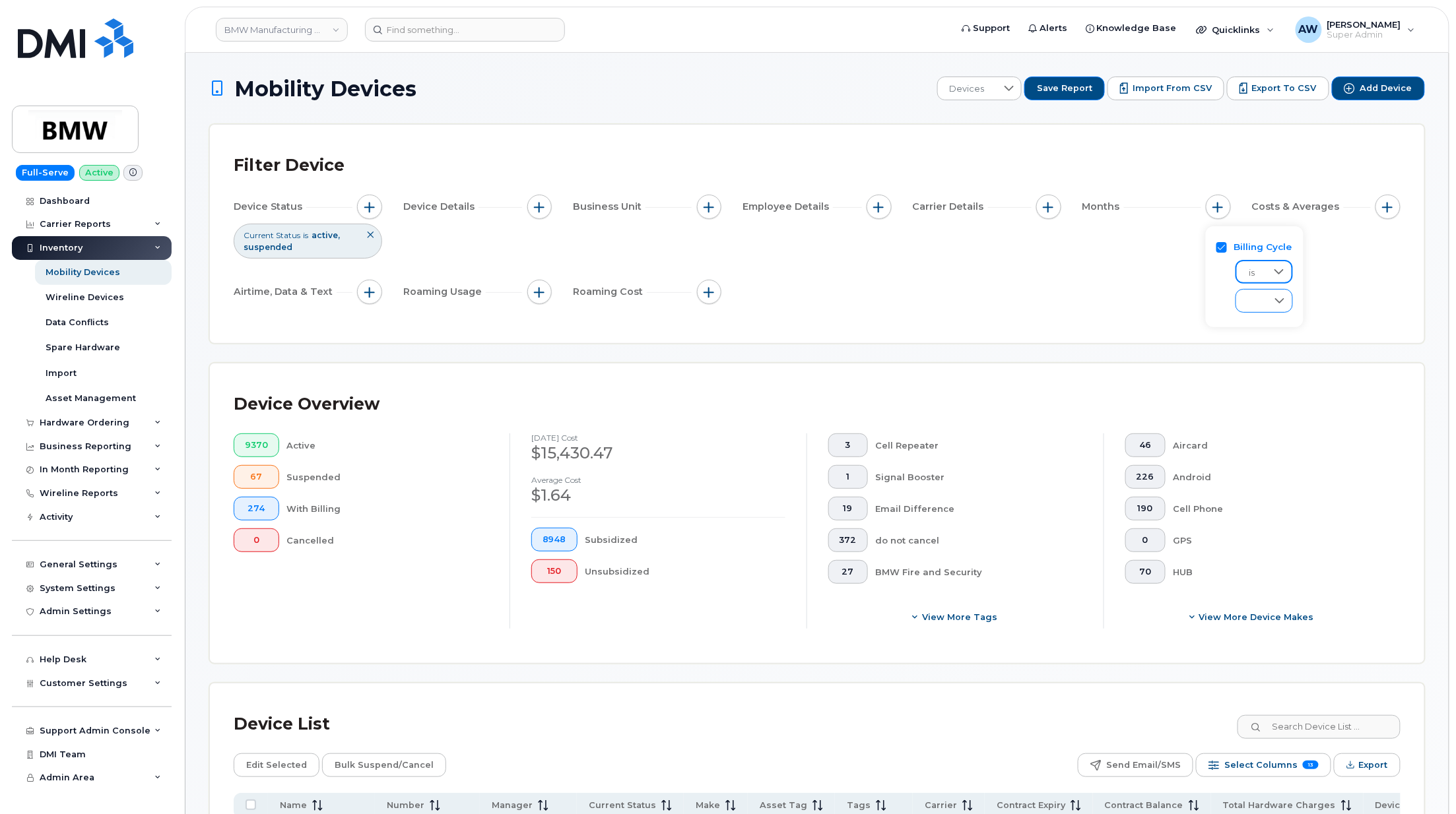
click at [1284, 297] on icon at bounding box center [1280, 301] width 11 height 11
click at [1283, 297] on icon at bounding box center [1278, 301] width 11 height 11
click at [1223, 206] on button "button" at bounding box center [1218, 207] width 25 height 25
